Goal: Transaction & Acquisition: Book appointment/travel/reservation

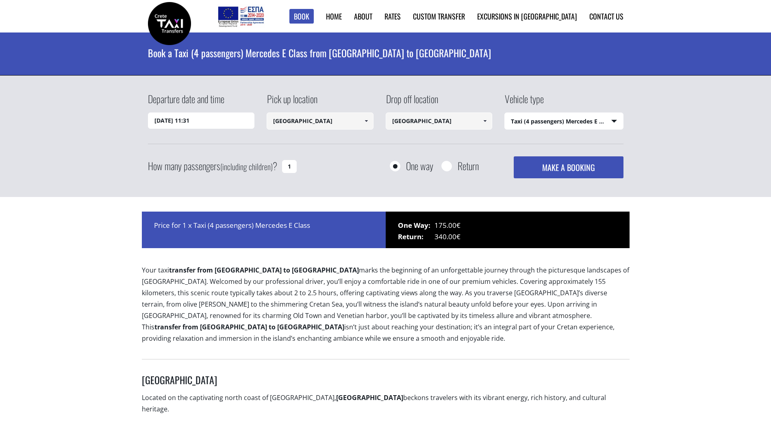
select select "540"
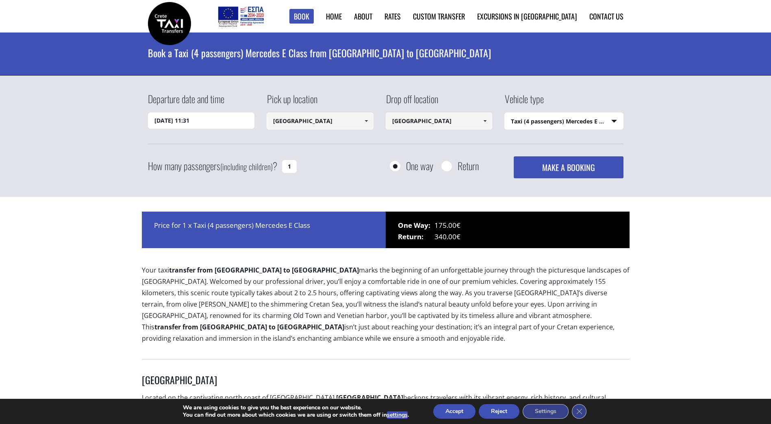
click at [232, 124] on input "[DATE] 11:31" at bounding box center [201, 121] width 107 height 16
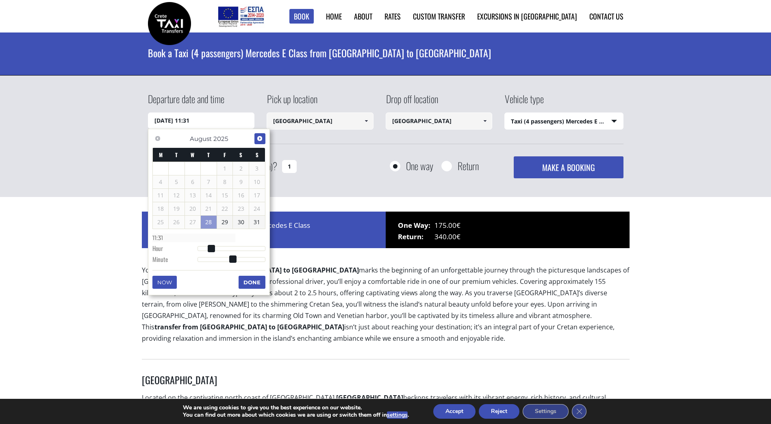
click at [258, 139] on span "Next" at bounding box center [259, 138] width 7 height 7
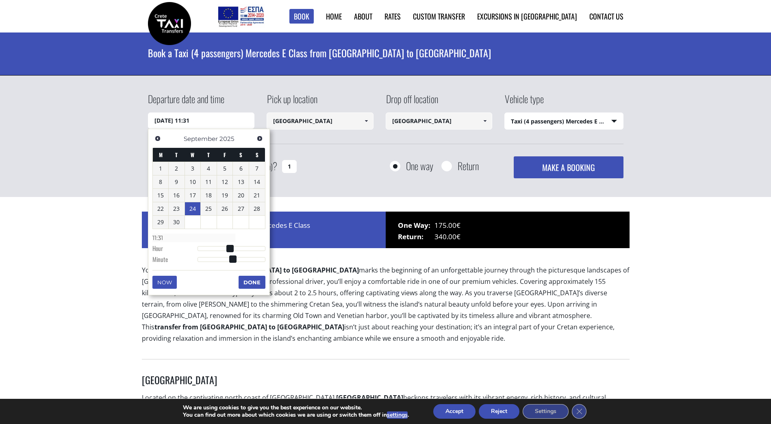
click at [198, 210] on link "24" at bounding box center [193, 208] width 16 height 13
type input "[DATE] 01:00"
type input "01:00"
type input "[DATE] 02:00"
type input "02:00"
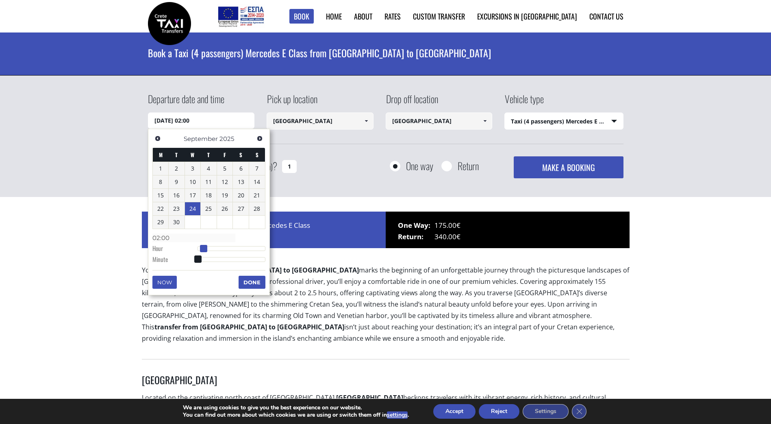
type input "[DATE] 03:00"
type input "03:00"
type input "[DATE] 04:00"
type input "04:00"
type input "[DATE] 05:00"
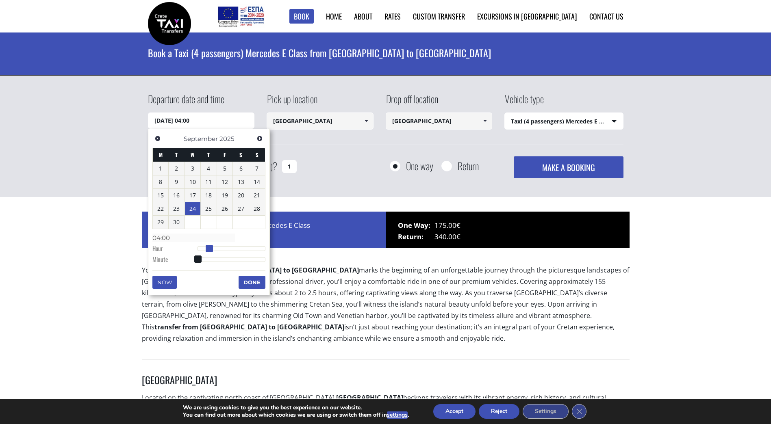
type input "05:00"
type input "[DATE] 06:00"
type input "06:00"
type input "[DATE] 07:00"
type input "07:00"
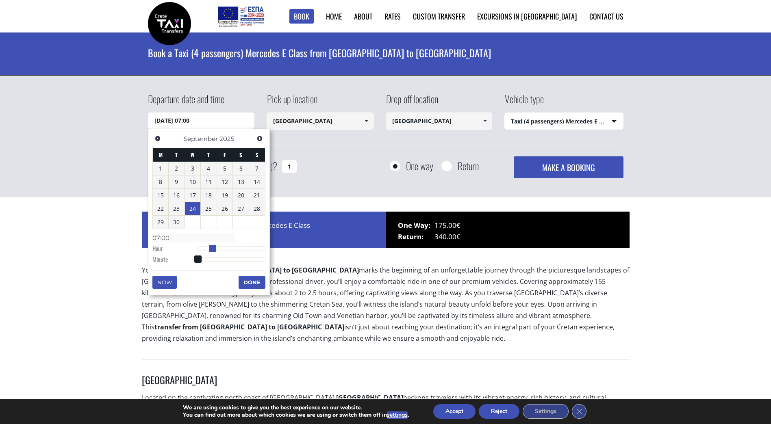
type input "[DATE] 08:00"
type input "08:00"
type input "[DATE] 09:00"
type input "09:00"
type input "[DATE] 10:00"
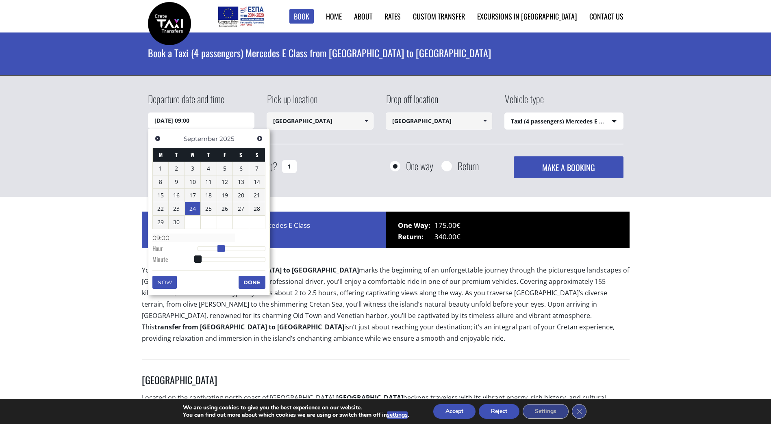
type input "10:00"
type input "[DATE] 11:00"
type input "11:00"
type input "[DATE] 12:00"
type input "12:00"
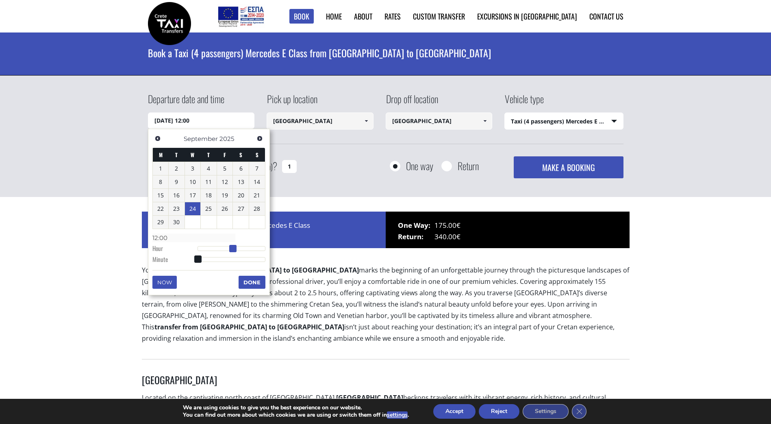
type input "[DATE] 13:00"
type input "13:00"
type input "[DATE] 14:00"
type input "14:00"
type input "[DATE] 15:00"
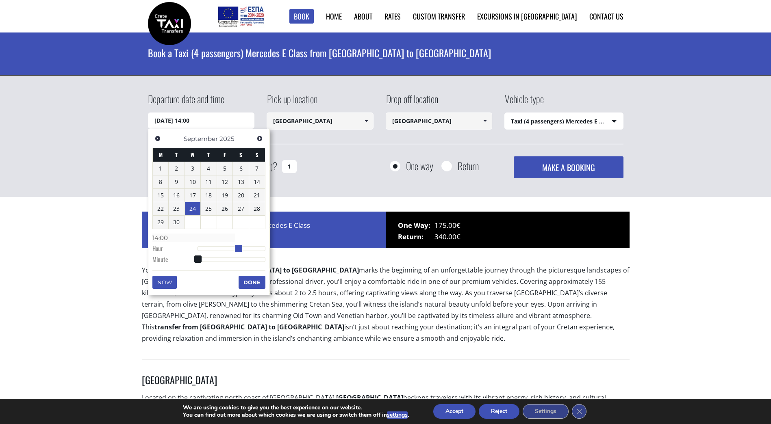
type input "15:00"
type input "[DATE] 16:00"
type input "16:00"
type input "[DATE] 17:00"
type input "17:00"
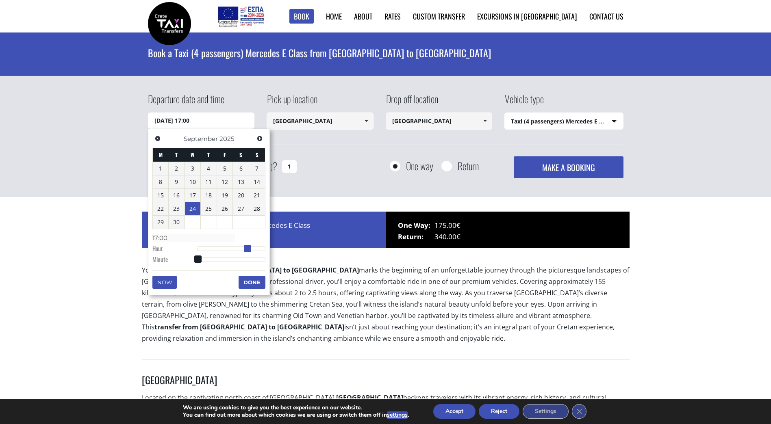
type input "[DATE] 18:00"
type input "18:00"
type input "[DATE] 19:00"
type input "19:00"
drag, startPoint x: 199, startPoint y: 248, endPoint x: 254, endPoint y: 249, distance: 54.9
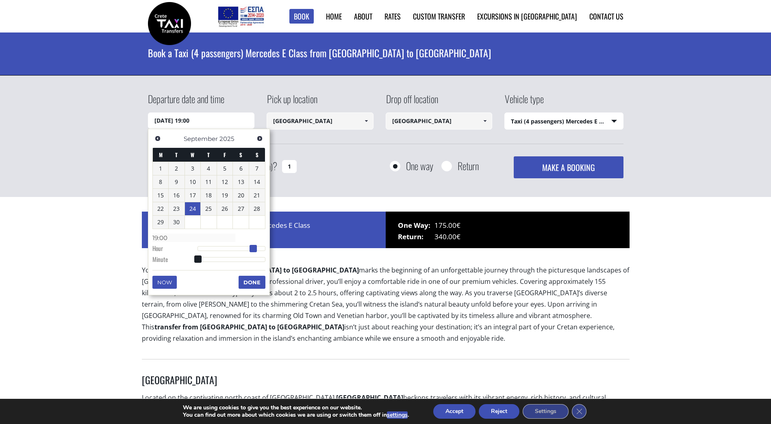
click at [254, 249] on span at bounding box center [252, 248] width 7 height 7
type input "[DATE] 19:01"
type input "19:01"
type input "[DATE] 19:02"
type input "19:02"
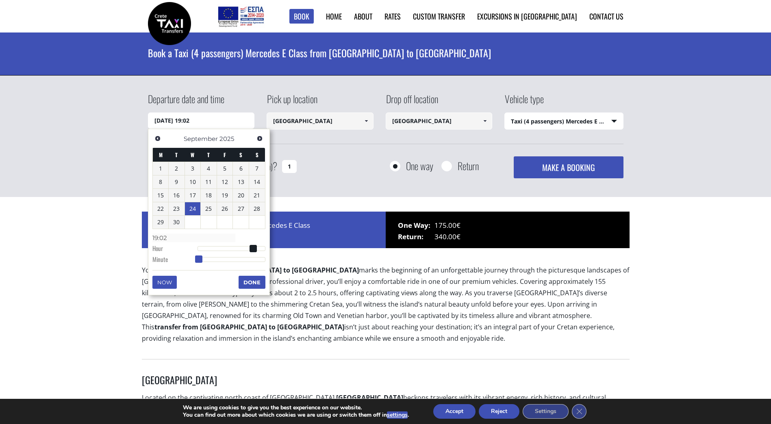
type input "[DATE] 19:04"
type input "19:04"
type input "[DATE] 19:06"
type input "19:06"
type input "[DATE] 19:08"
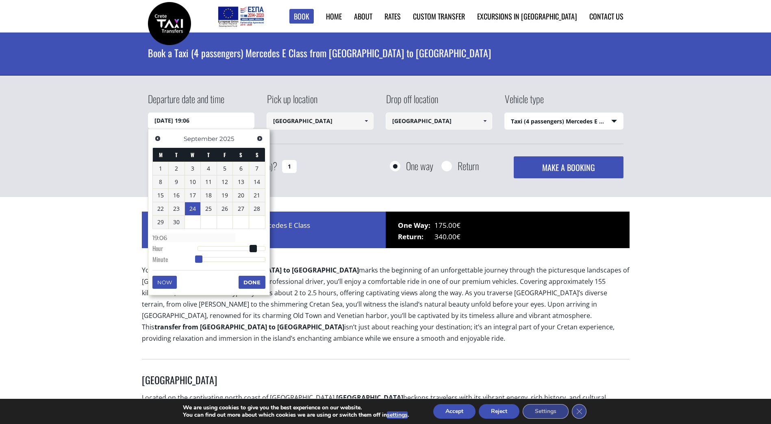
type input "19:08"
type input "[DATE] 19:11"
type input "19:11"
type input "[DATE] 19:13"
type input "19:13"
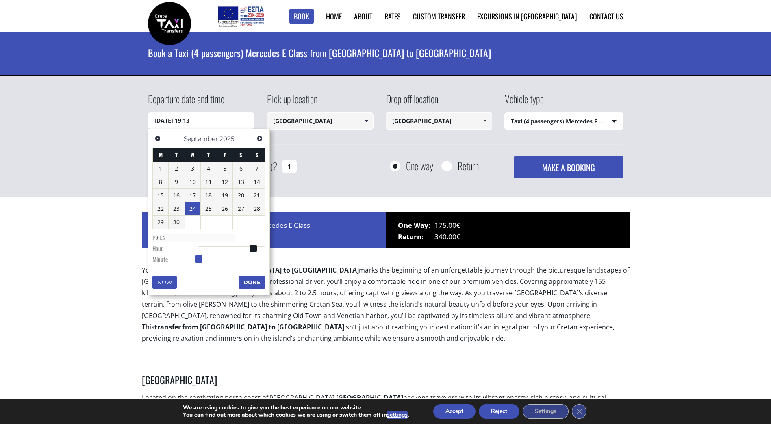
type input "[DATE] 19:16"
type input "19:16"
type input "[DATE] 19:18"
type input "19:18"
type input "[DATE] 19:19"
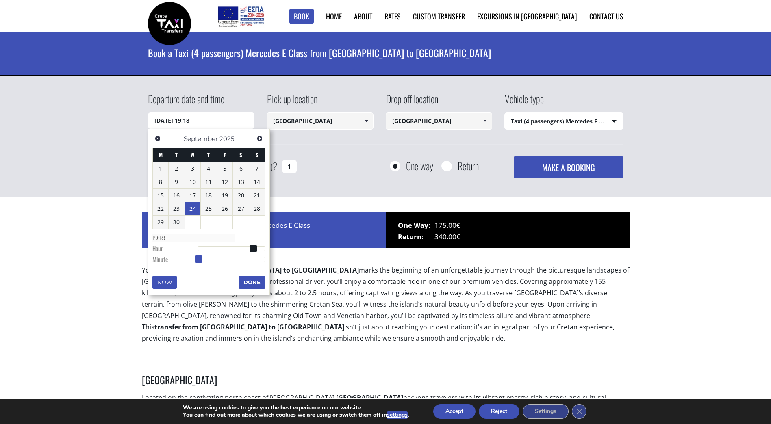
type input "19:19"
type input "[DATE] 19:20"
type input "19:20"
type input "[DATE] 19:21"
type input "19:21"
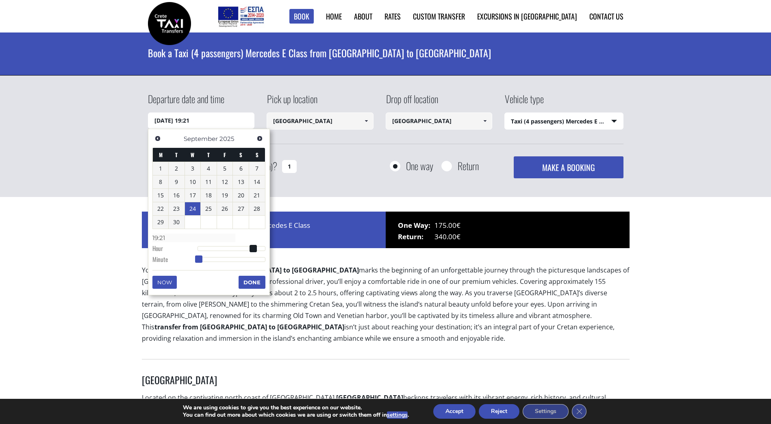
type input "[DATE] 19:23"
type input "19:23"
type input "[DATE] 19:24"
type input "19:24"
type input "[DATE] 19:25"
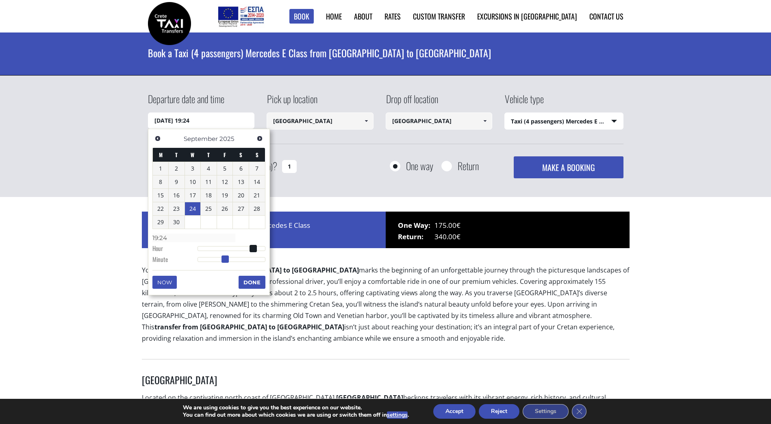
type input "19:25"
type input "[DATE] 19:26"
type input "19:26"
type input "[DATE] 19:27"
type input "19:27"
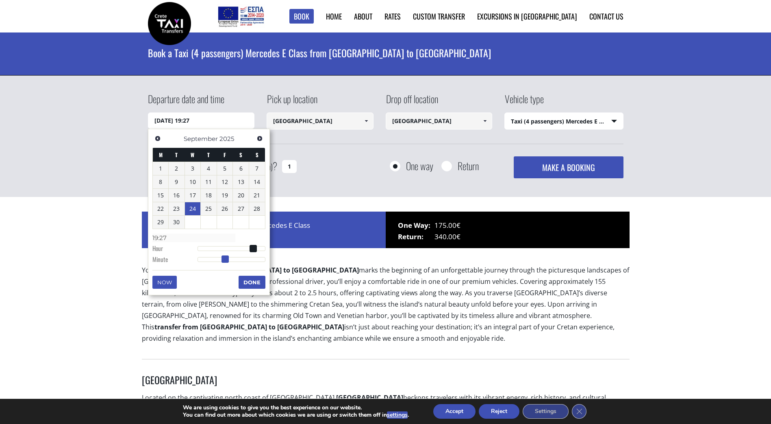
type input "[DATE] 19:28"
type input "19:28"
type input "[DATE] 19:29"
type input "19:29"
type input "[DATE] 19:30"
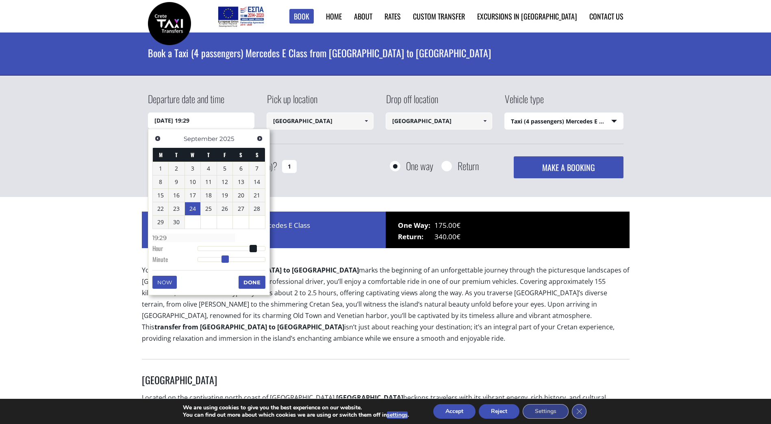
type input "19:30"
type input "[DATE] 19:31"
type input "19:31"
type input "[DATE] 19:32"
type input "19:32"
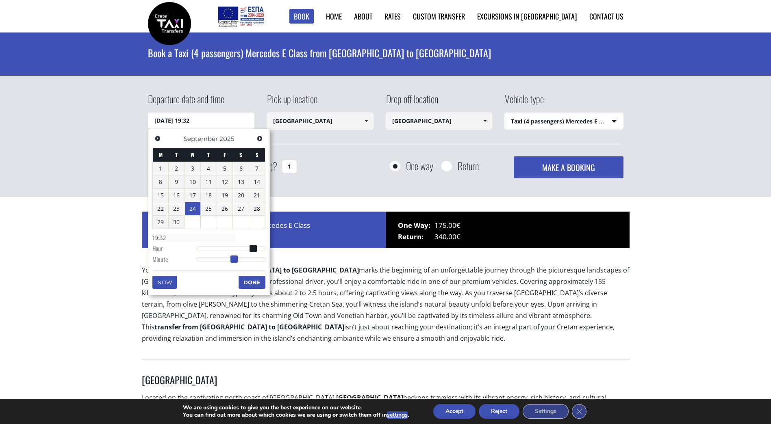
type input "[DATE] 19:33"
type input "19:33"
type input "[DATE] 19:34"
type input "19:34"
type input "[DATE] 19:35"
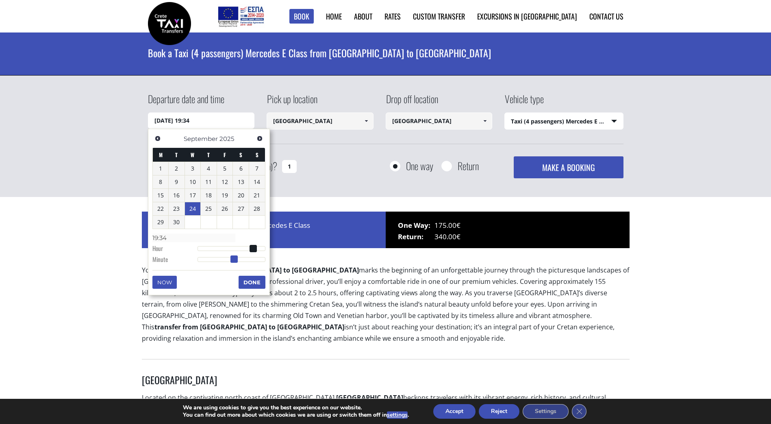
type input "19:35"
type input "[DATE] 19:36"
type input "19:36"
type input "[DATE] 19:37"
type input "19:37"
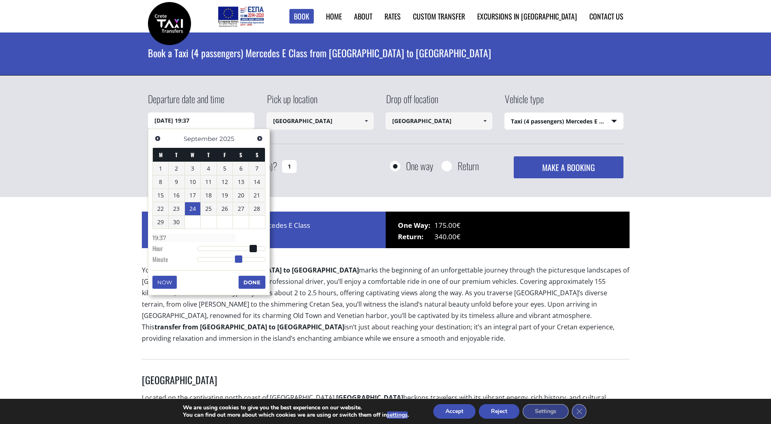
type input "[DATE] 19:38"
type input "19:38"
type input "[DATE] 19:39"
type input "19:39"
type input "[DATE] 19:40"
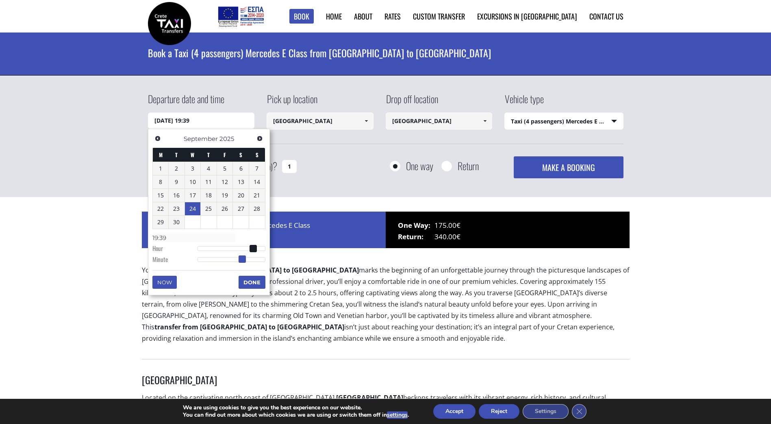
type input "19:40"
drag, startPoint x: 199, startPoint y: 261, endPoint x: 245, endPoint y: 261, distance: 45.5
click at [245, 261] on span at bounding box center [242, 259] width 7 height 7
click at [247, 280] on button "Done" at bounding box center [252, 282] width 27 height 13
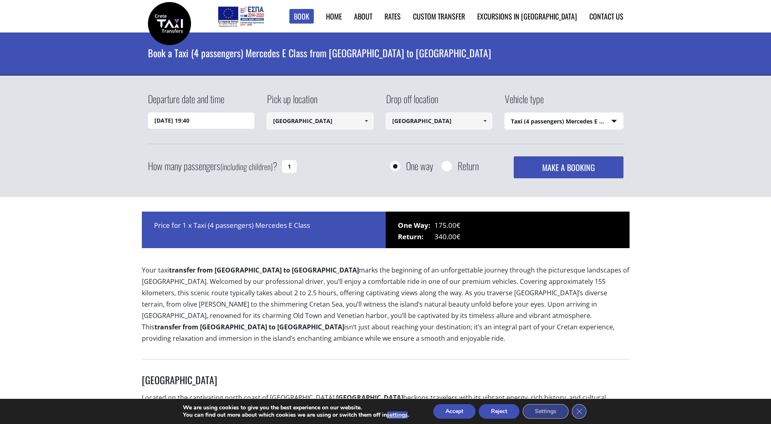
click at [347, 126] on input "[GEOGRAPHIC_DATA]" at bounding box center [320, 121] width 107 height 17
click at [367, 121] on span at bounding box center [366, 121] width 7 height 7
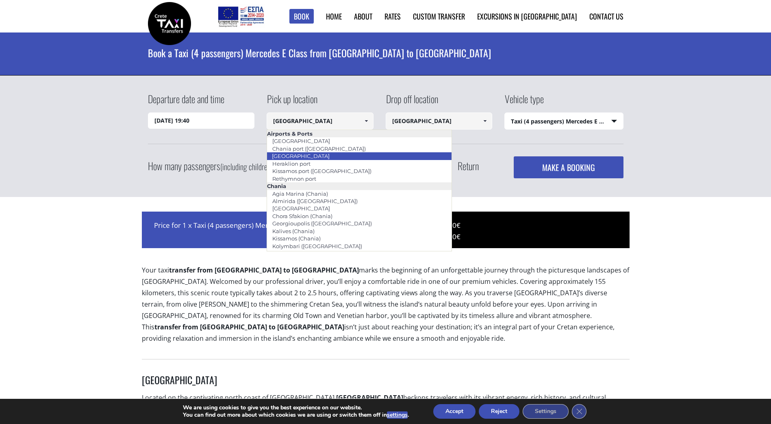
click at [325, 155] on li "[GEOGRAPHIC_DATA]" at bounding box center [359, 155] width 184 height 7
type input "[GEOGRAPHIC_DATA]"
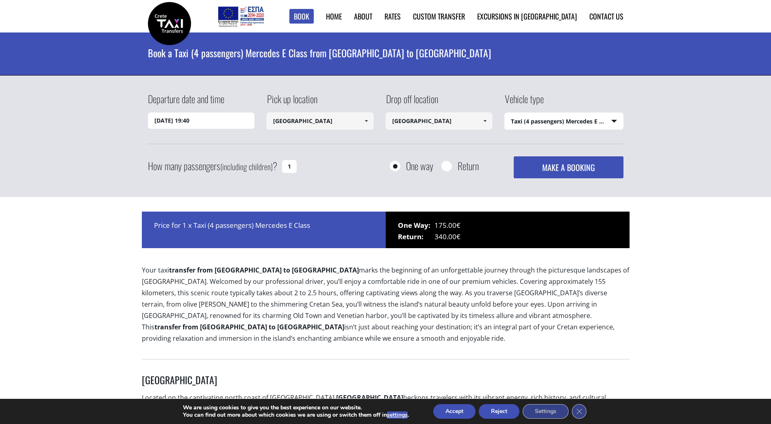
click at [481, 122] on span at bounding box center [484, 121] width 7 height 7
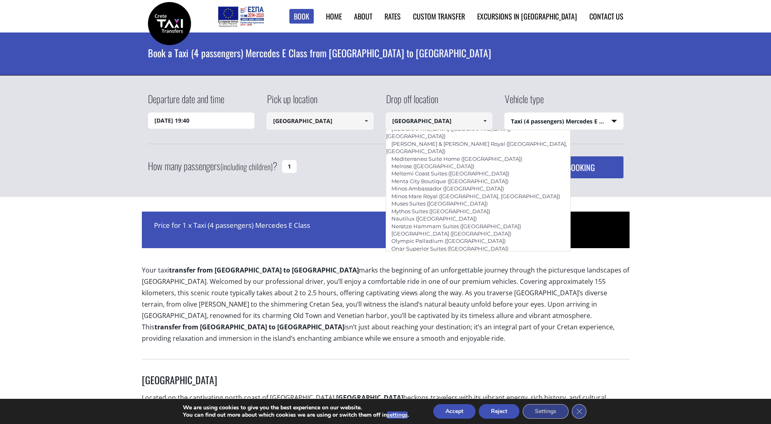
scroll to position [1806, 0]
